Goal: Navigation & Orientation: Understand site structure

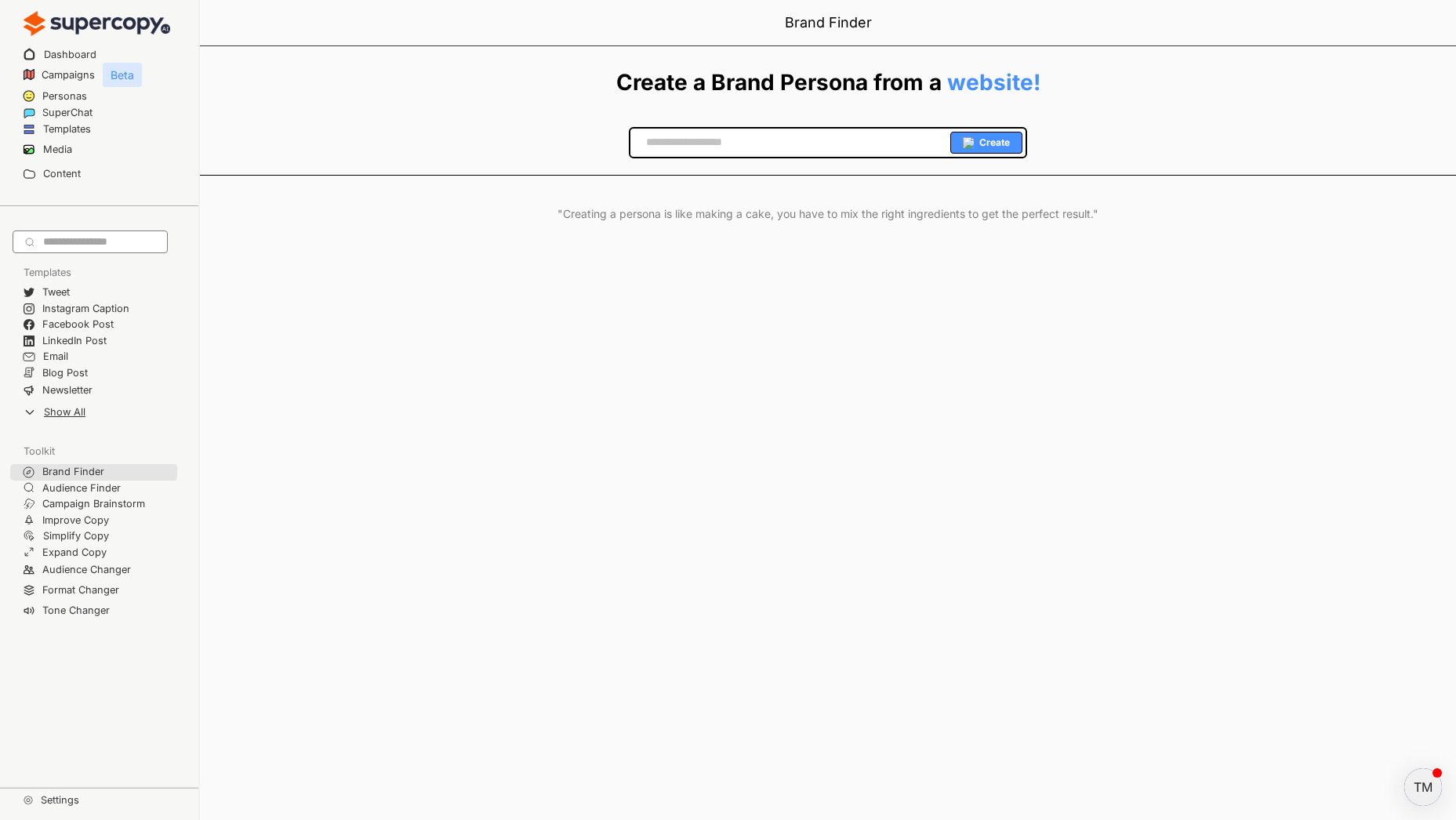
click at [100, 21] on img at bounding box center [96, 23] width 146 height 31
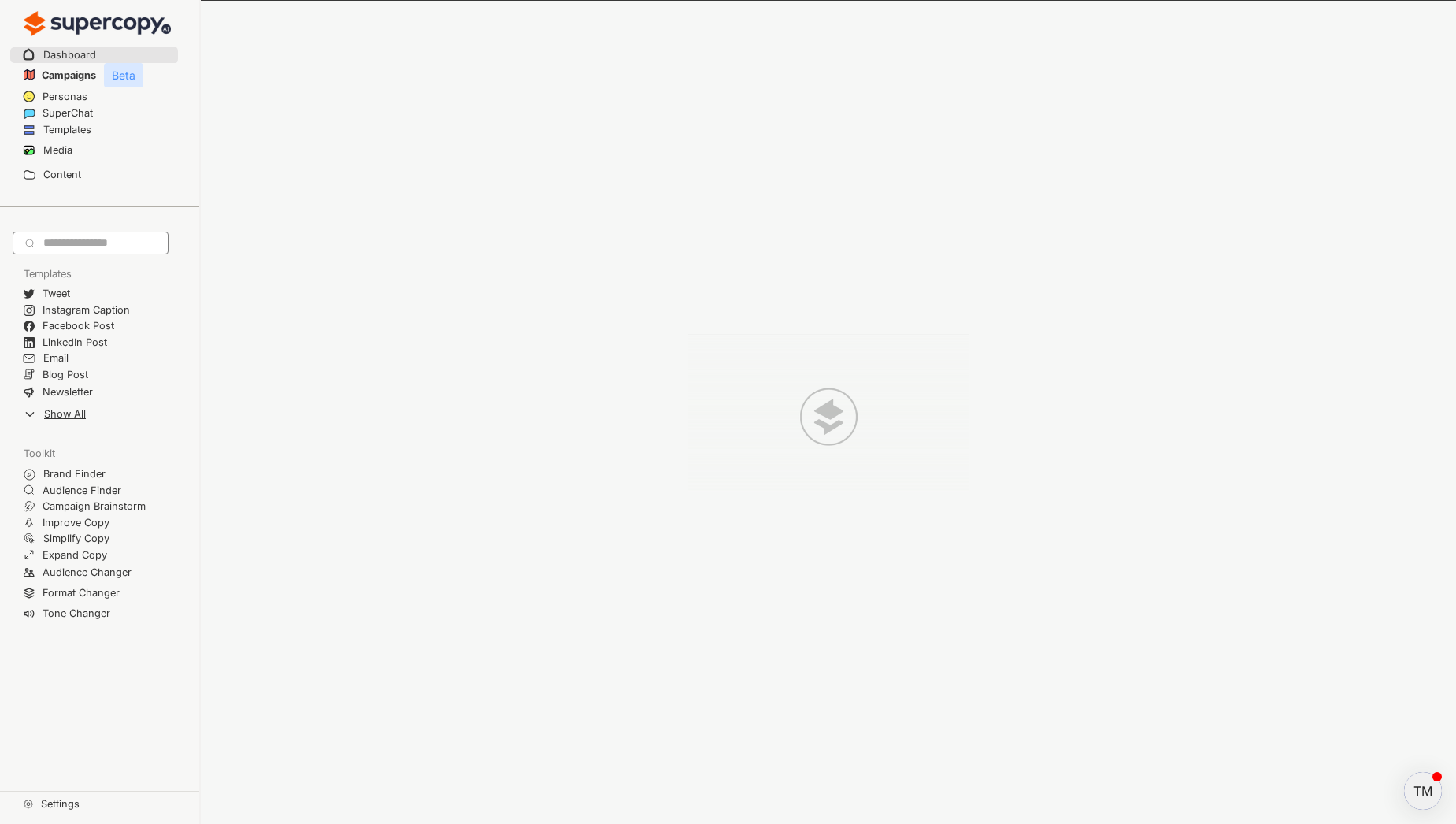
click at [51, 69] on h2 "Campaigns" at bounding box center [68, 75] width 54 height 16
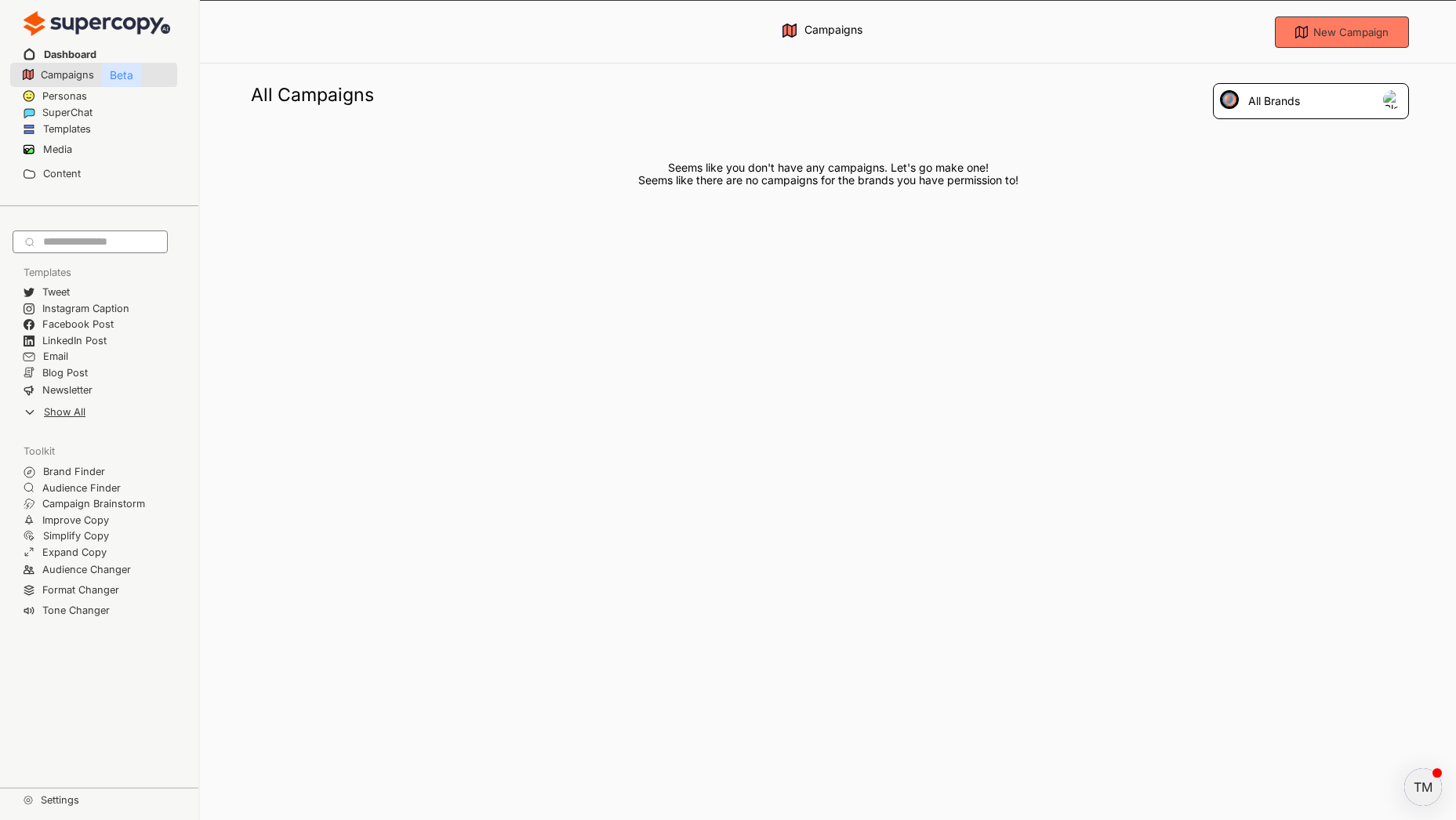
click at [69, 58] on h2 "Dashboard" at bounding box center [71, 55] width 53 height 16
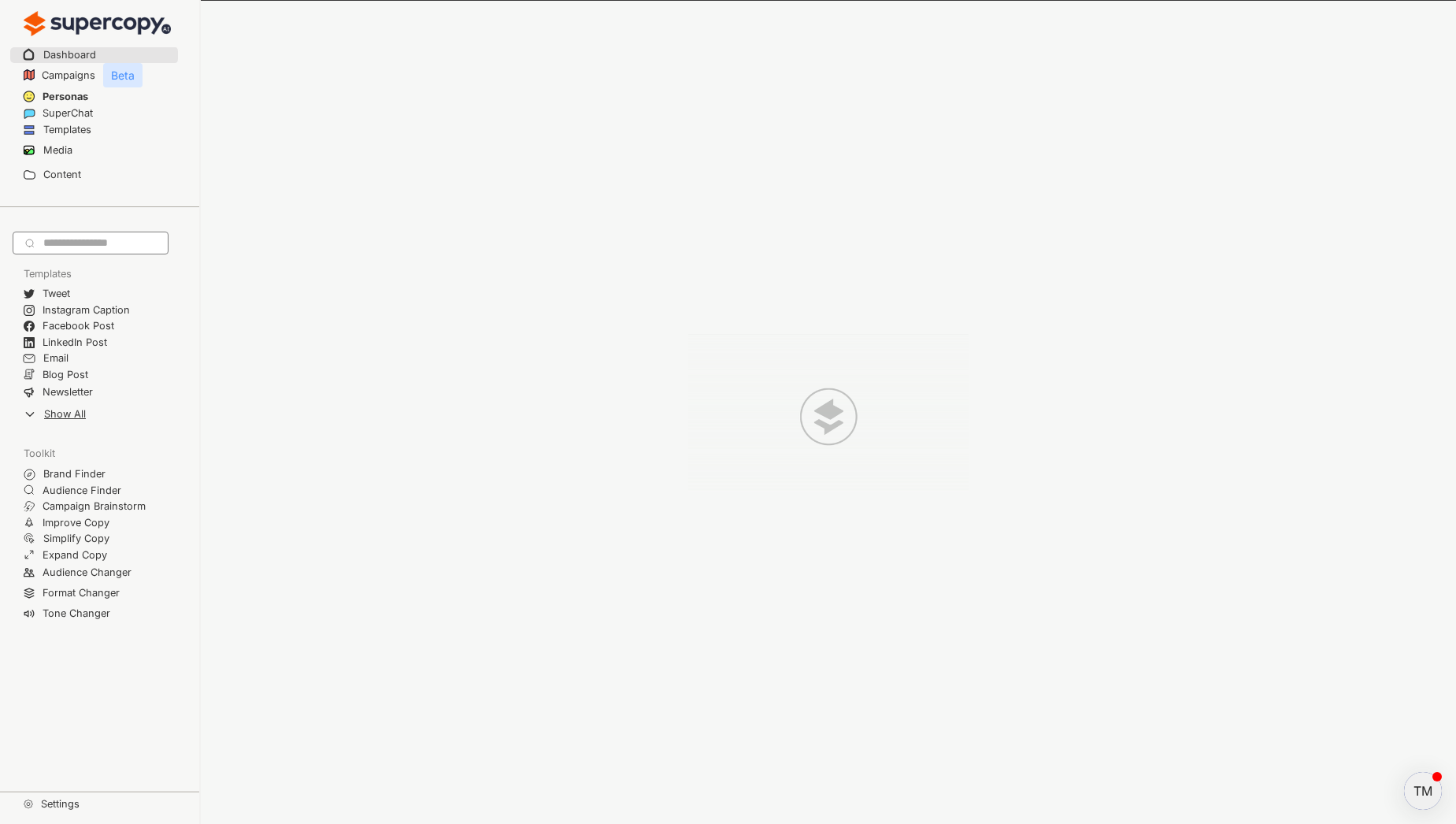
click at [63, 90] on h2 "Personas" at bounding box center [65, 97] width 45 height 16
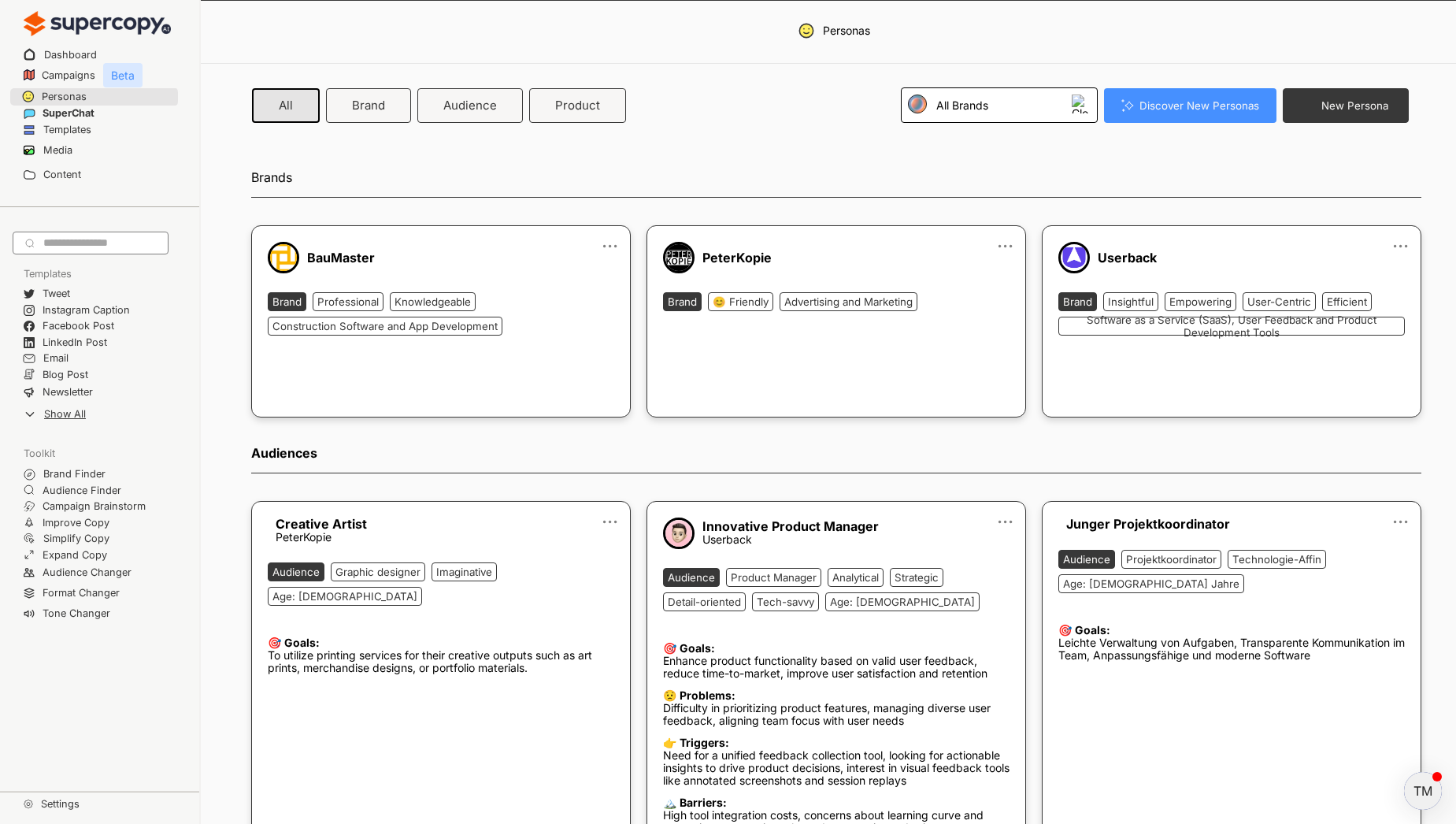
click at [65, 117] on h2 "SuperChat" at bounding box center [68, 113] width 52 height 16
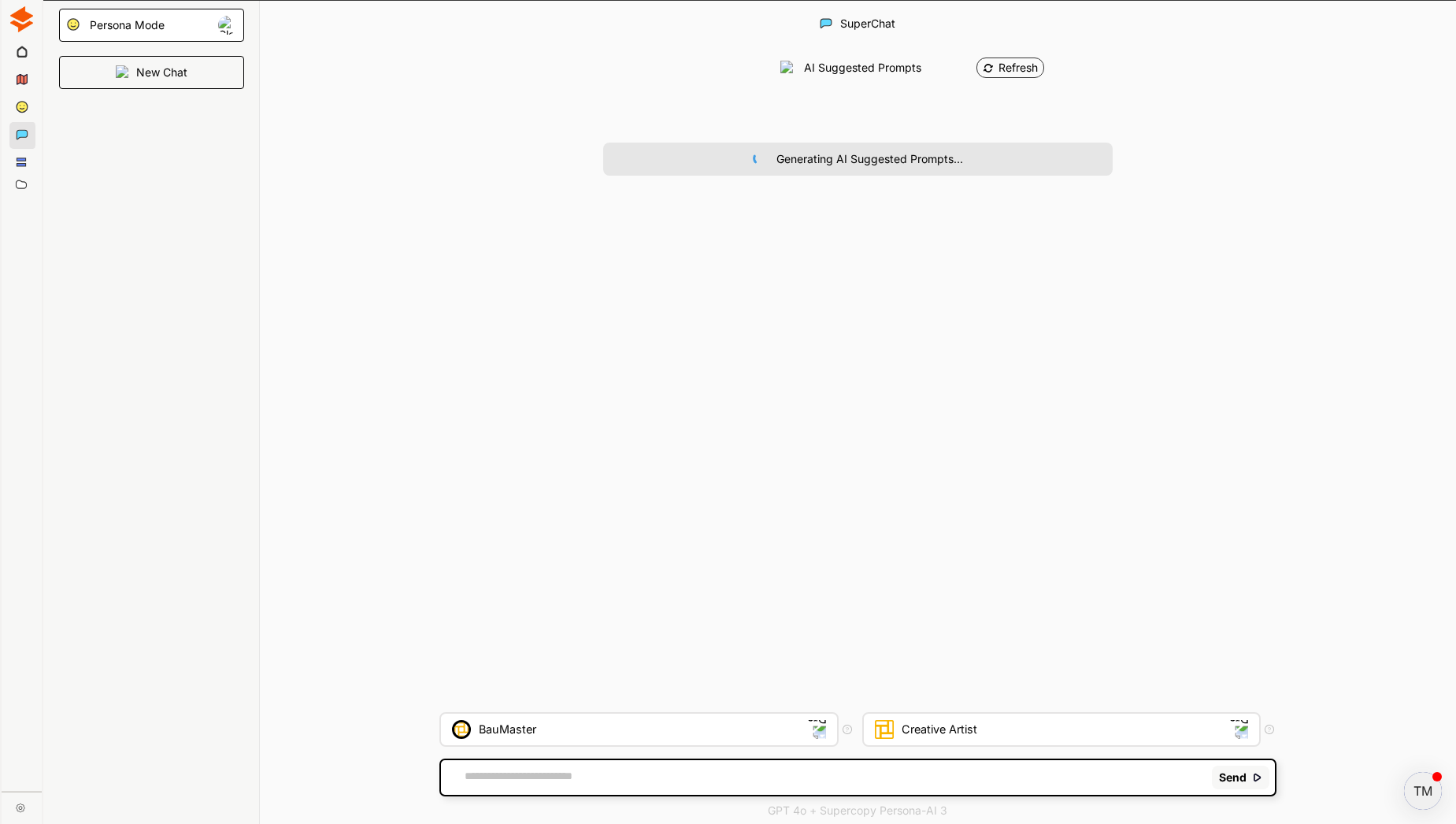
click at [28, 54] on div at bounding box center [23, 53] width 27 height 27
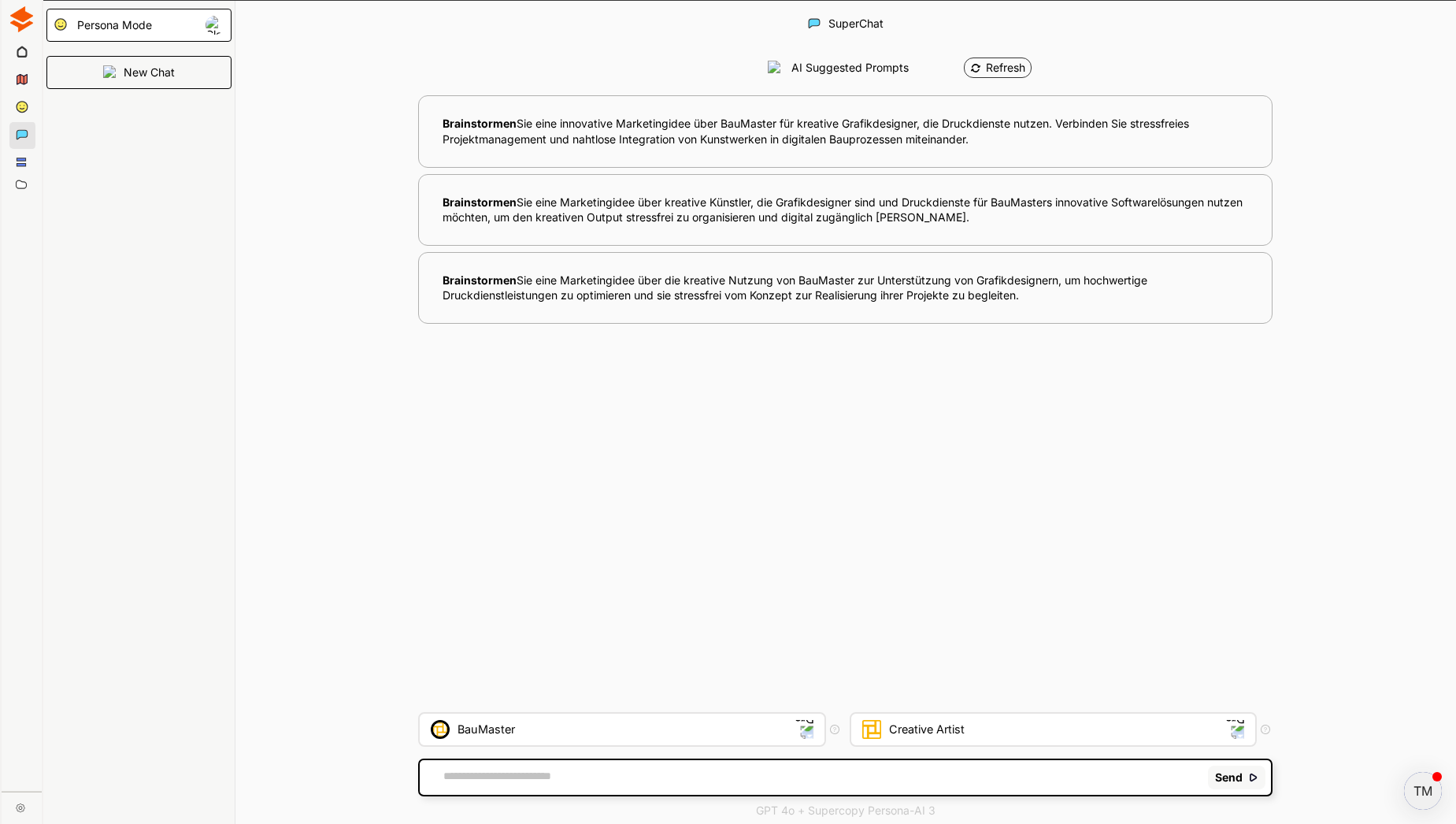
click at [13, 24] on img at bounding box center [21, 19] width 26 height 26
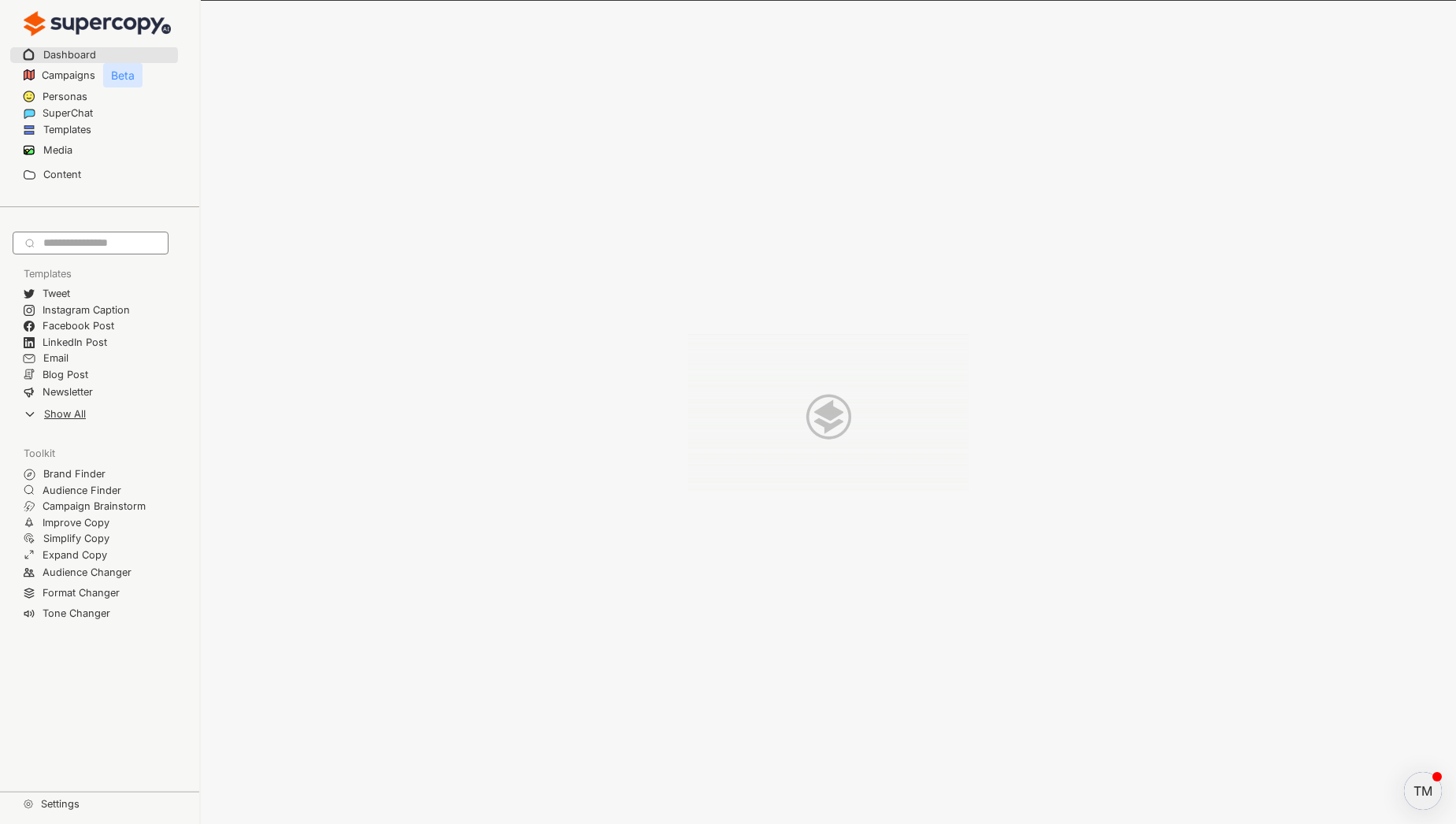
click at [600, 164] on div at bounding box center [828, 413] width 1255 height 824
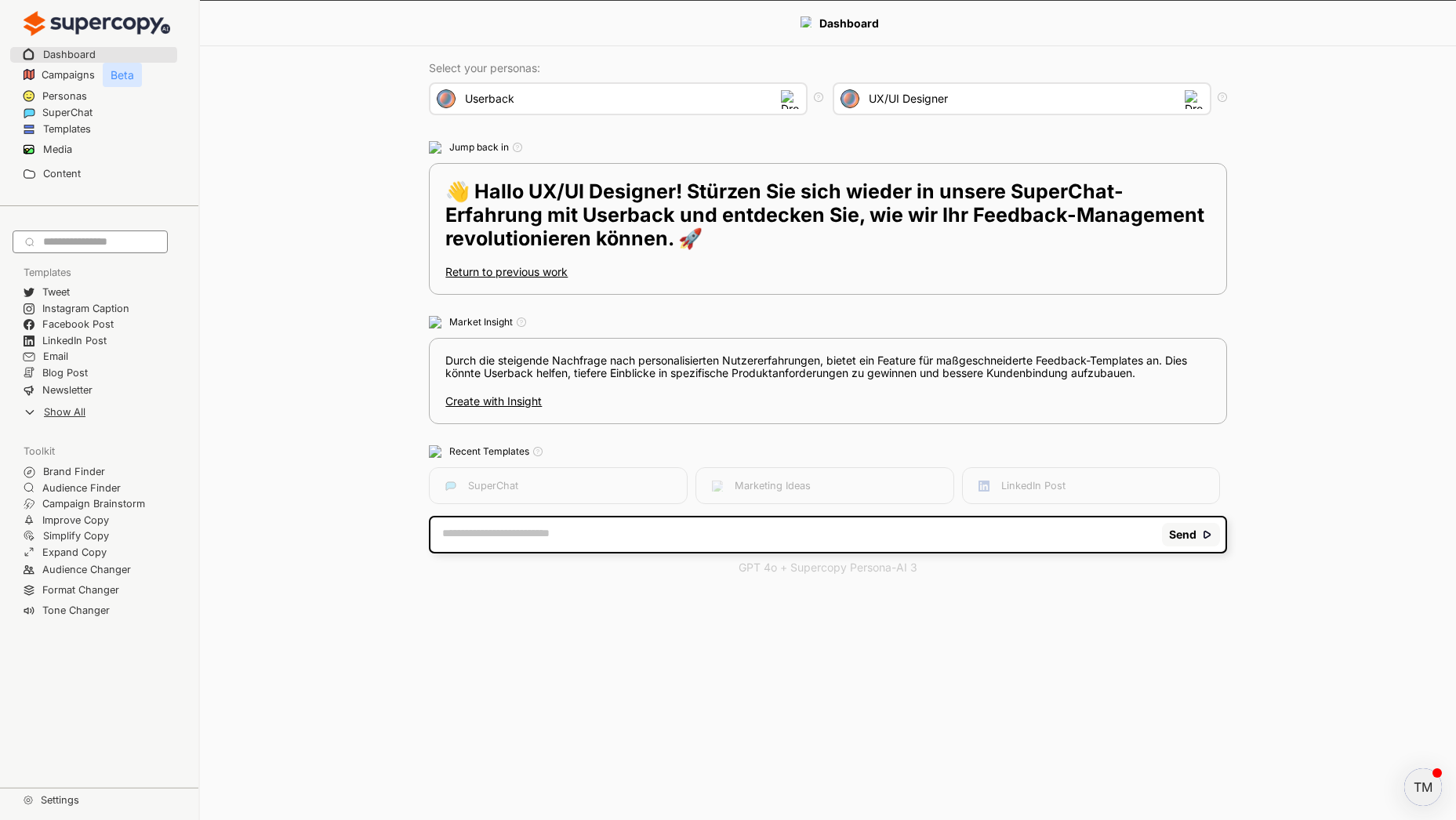
click at [355, 222] on div "Dashboard Select your personas: Userback Select the brand persona you want to u…" at bounding box center [828, 295] width 1256 height 588
click at [73, 794] on h2 "Settings" at bounding box center [51, 798] width 103 height 24
